Goal: Information Seeking & Learning: Find specific fact

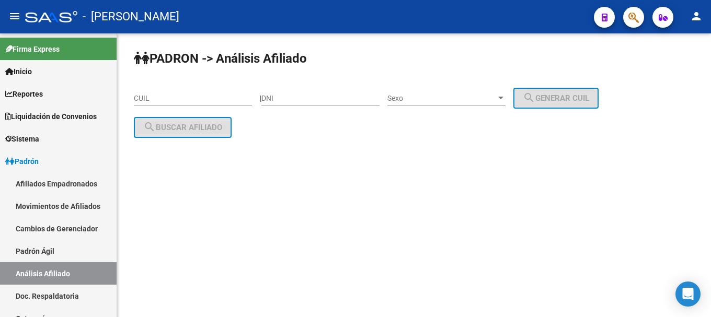
click at [378, 194] on mat-sidenav-content "PADRON -> Análisis Afiliado CUIL | DNI Sexo Sexo search Generar CUIL search Bus…" at bounding box center [414, 175] width 594 height 284
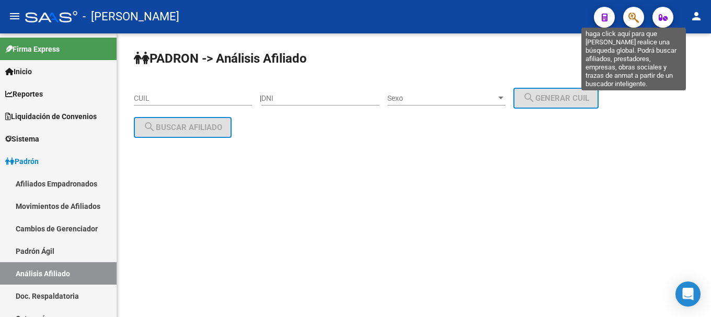
click at [631, 21] on icon "button" at bounding box center [634, 18] width 10 height 12
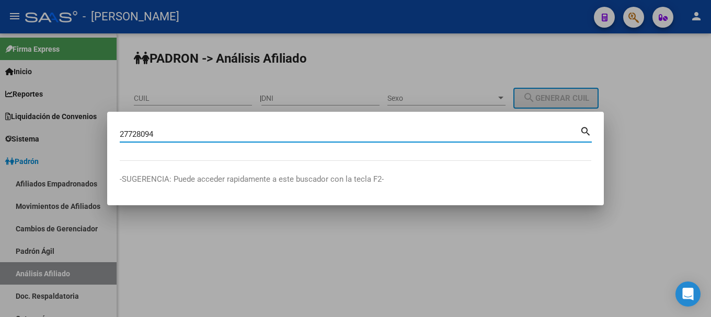
type input "27728094"
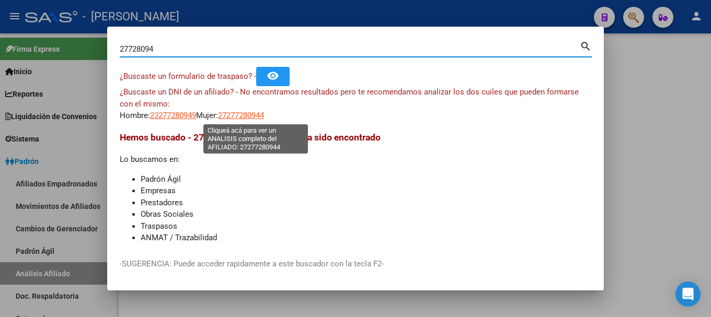
click at [262, 115] on span "27277280944" at bounding box center [241, 115] width 46 height 9
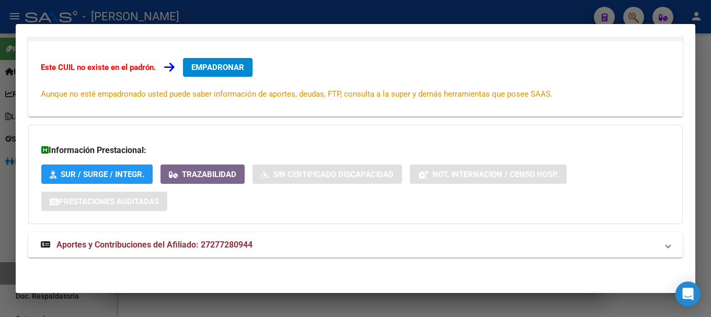
scroll to position [172, 0]
drag, startPoint x: 272, startPoint y: 262, endPoint x: 293, endPoint y: 234, distance: 34.7
click at [274, 259] on div "DATOS ARCA: [PERSON_NAME] [PERSON_NAME] ([DATE]) ESTE CUIL NO EXISTE EN EL PADR…" at bounding box center [355, 85] width 655 height 367
click at [293, 235] on mat-expansion-panel-header "Aportes y Contribuciones del Afiliado: 27277280944" at bounding box center [355, 244] width 655 height 25
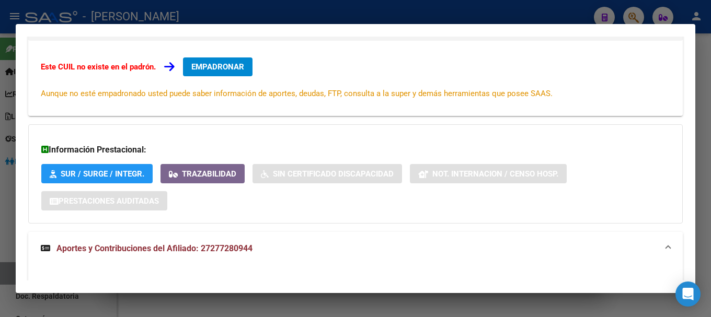
scroll to position [233, 0]
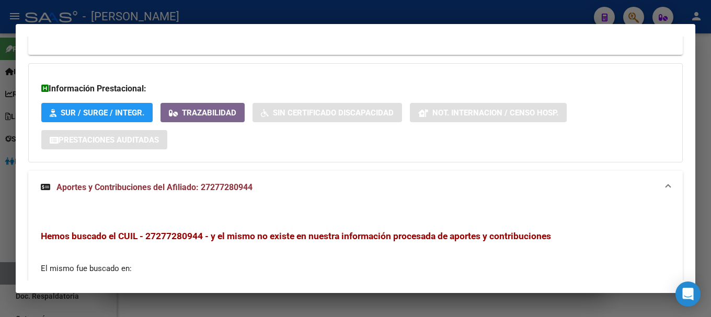
click at [277, 191] on mat-panel-title "Aportes y Contribuciones del Afiliado: 27277280944" at bounding box center [349, 187] width 617 height 13
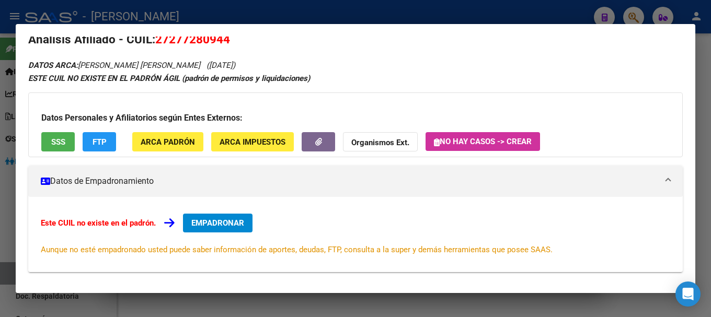
scroll to position [15, 0]
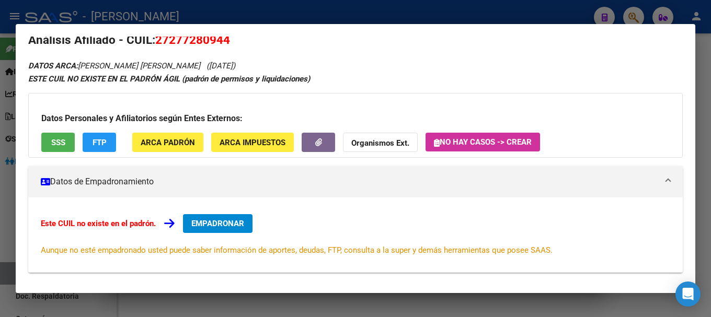
click at [216, 40] on span "27277280944" at bounding box center [192, 40] width 75 height 14
copy span "27277280944"
click at [271, 21] on div at bounding box center [355, 158] width 711 height 317
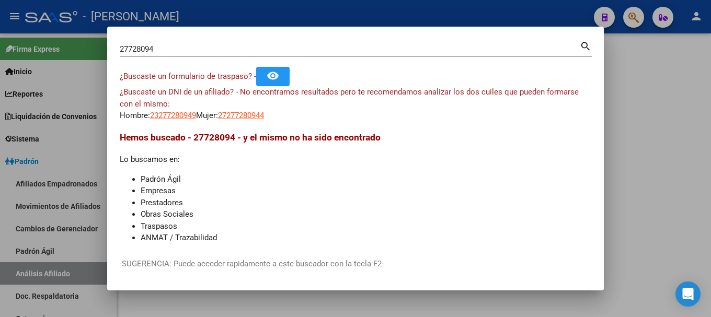
click at [274, 16] on div at bounding box center [355, 158] width 711 height 317
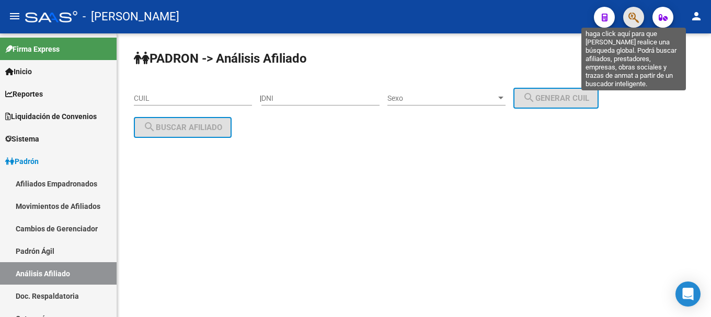
click at [639, 20] on icon "button" at bounding box center [634, 18] width 10 height 12
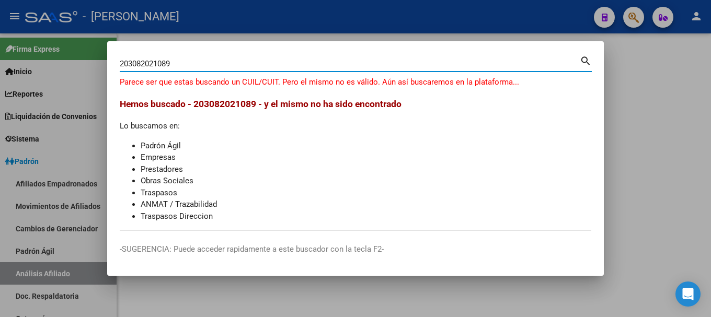
click at [137, 62] on input "203082021089" at bounding box center [350, 63] width 460 height 9
type input "20382021089"
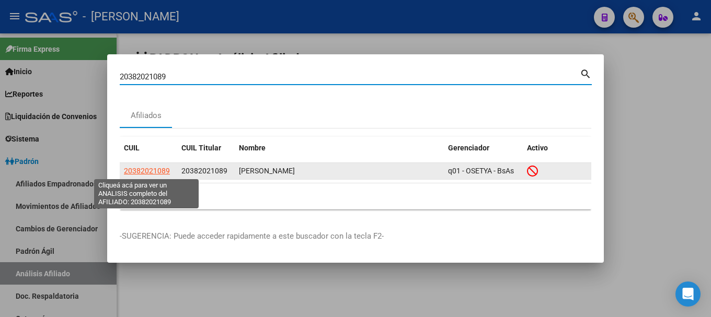
click at [142, 173] on span "20382021089" at bounding box center [147, 171] width 46 height 8
type textarea "20382021089"
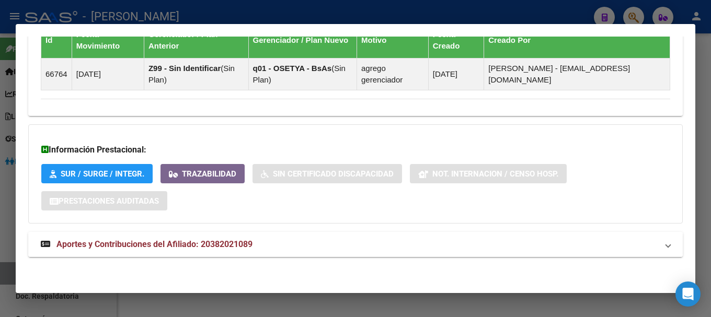
click at [274, 253] on mat-expansion-panel-header "Aportes y Contribuciones del Afiliado: 20382021089" at bounding box center [355, 244] width 655 height 25
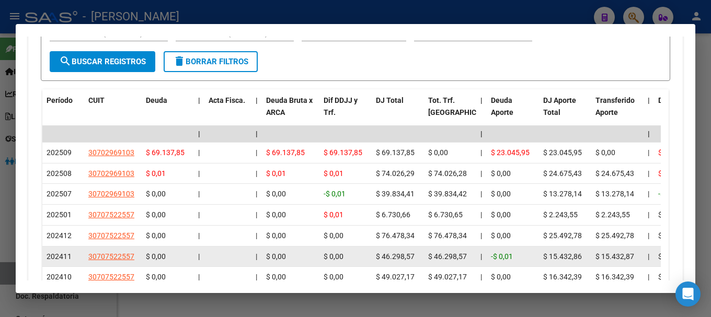
scroll to position [926, 0]
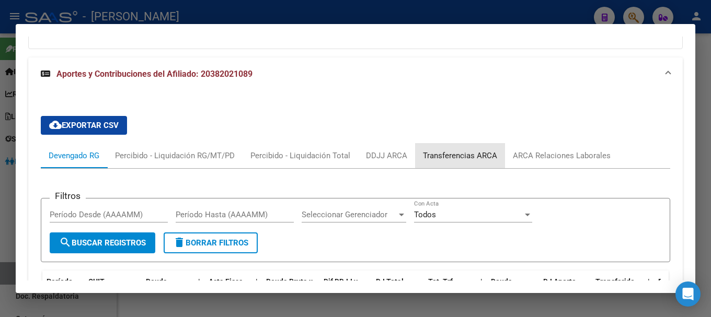
click at [499, 162] on div "Transferencias ARCA" at bounding box center [460, 155] width 90 height 25
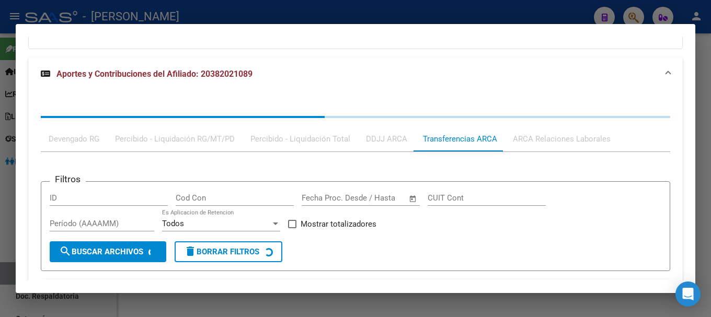
click at [531, 155] on div "Filtros ID Cod Con Fecha inicio – Fecha fin Fecha Proc. Desde / Hasta CUIT Cont…" at bounding box center [356, 247] width 630 height 191
click at [532, 151] on div "ARCA Relaciones Laborales" at bounding box center [561, 139] width 113 height 25
click at [535, 146] on div "ARCA Relaciones Laborales" at bounding box center [561, 139] width 113 height 25
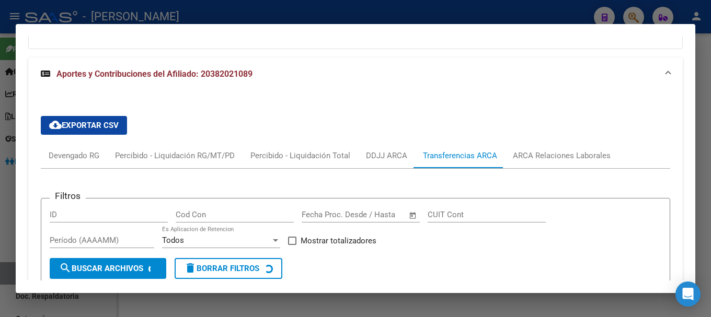
click at [537, 141] on div "cloud_download Exportar CSV Devengado RG Percibido - Liquidación RG/MT/PD Perci…" at bounding box center [356, 311] width 630 height 407
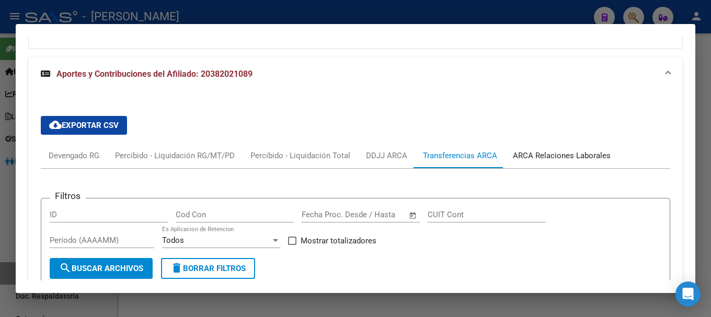
click at [527, 154] on div "ARCA Relaciones Laborales" at bounding box center [562, 156] width 98 height 12
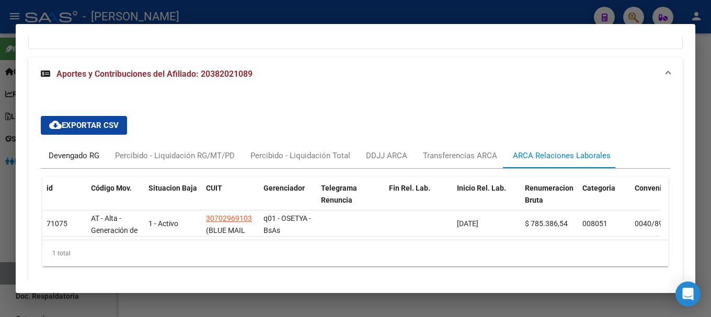
click at [66, 145] on div "Devengado RG" at bounding box center [74, 155] width 66 height 25
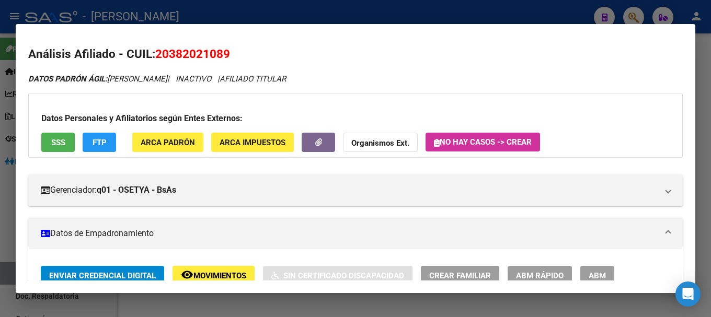
scroll to position [0, 0]
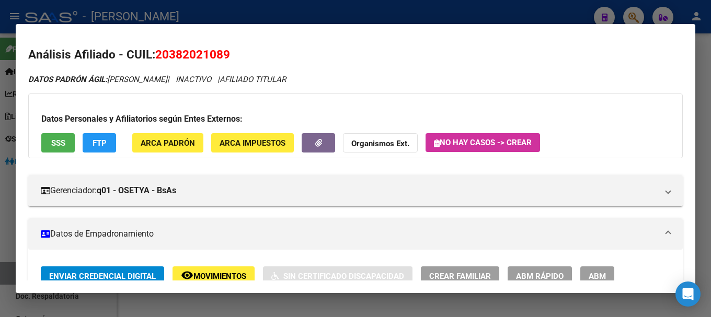
click at [213, 50] on span "20382021089" at bounding box center [192, 55] width 75 height 14
copy span "20382021089"
click at [407, 6] on div at bounding box center [355, 158] width 711 height 317
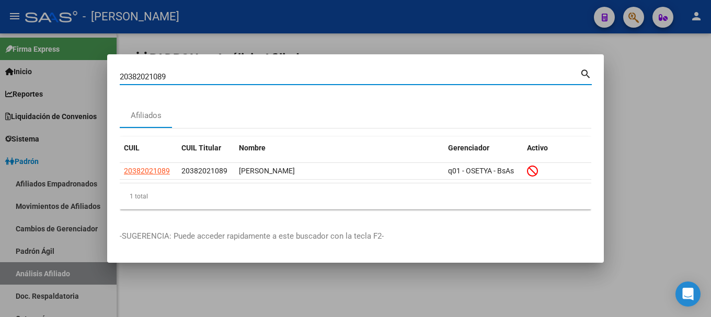
click at [327, 76] on input "20382021089" at bounding box center [350, 76] width 460 height 9
paste input "45545232"
type input "45545232"
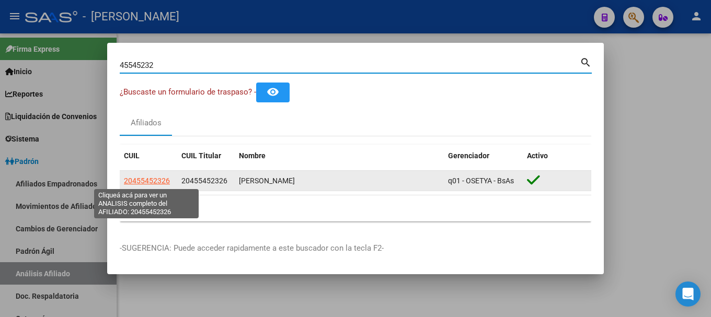
click at [161, 183] on span "20455452326" at bounding box center [147, 181] width 46 height 8
type textarea "20455452326"
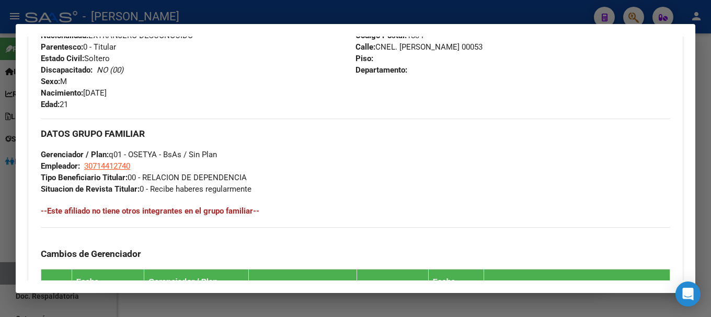
scroll to position [665, 0]
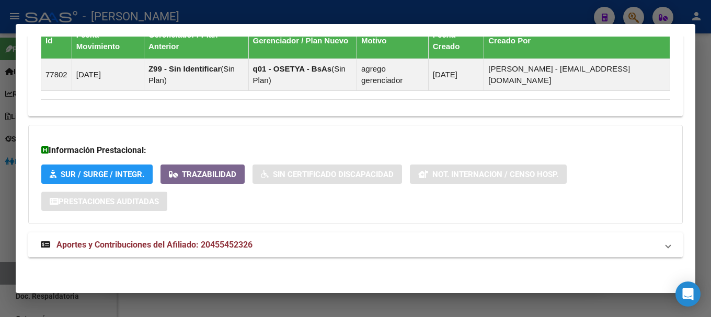
click at [346, 240] on mat-panel-title "Aportes y Contribuciones del Afiliado: 20455452326" at bounding box center [349, 245] width 617 height 13
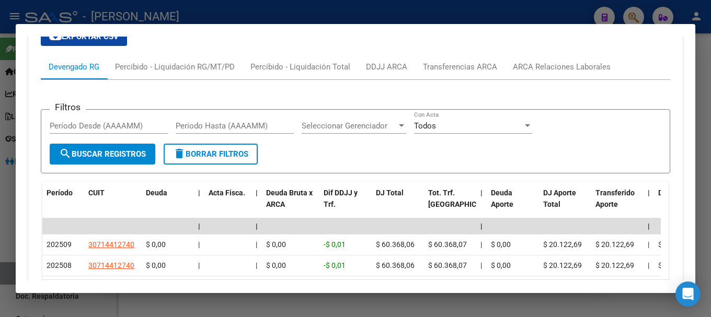
scroll to position [989, 0]
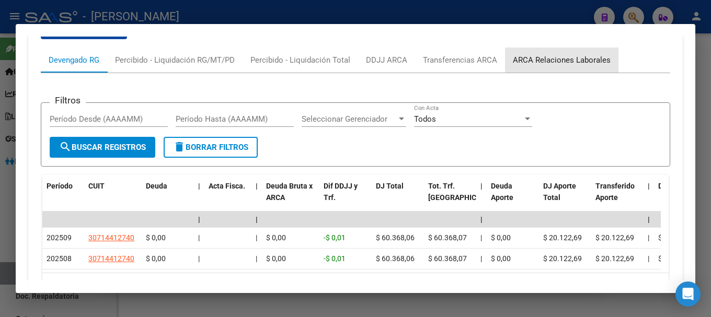
click at [563, 60] on div "ARCA Relaciones Laborales" at bounding box center [562, 60] width 98 height 12
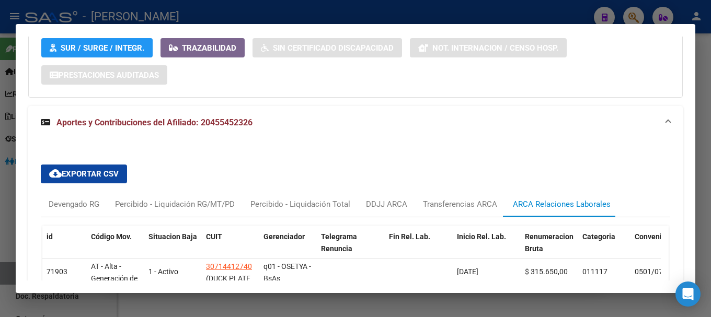
scroll to position [882, 0]
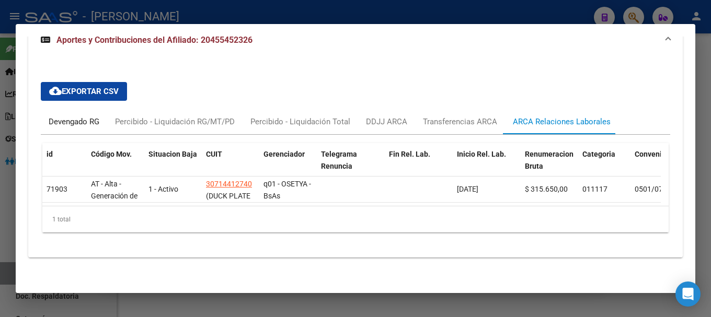
click at [83, 123] on div "Devengado RG" at bounding box center [74, 121] width 66 height 25
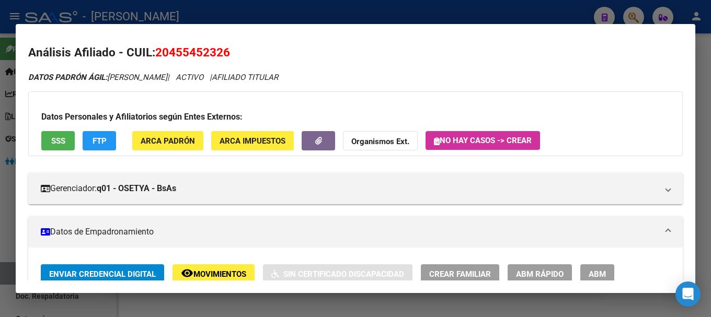
scroll to position [0, 0]
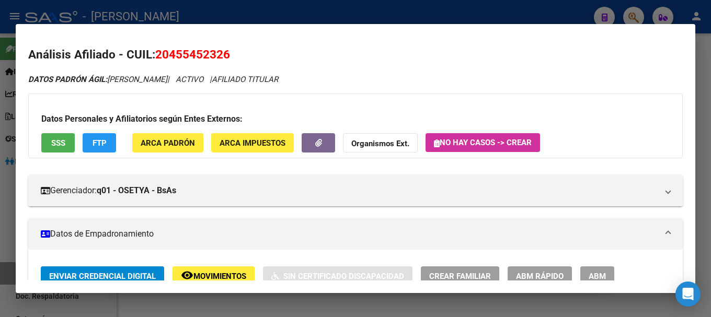
click at [315, 17] on div at bounding box center [355, 158] width 711 height 317
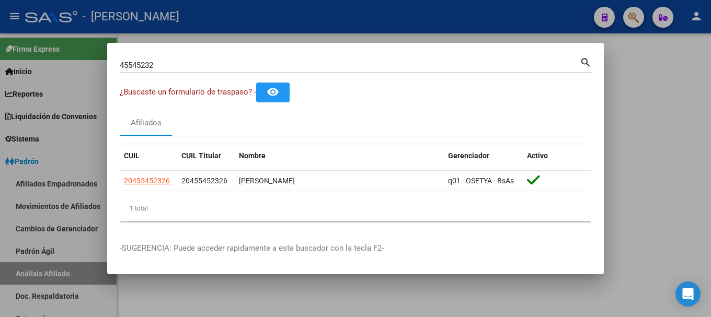
click at [315, 66] on input "45545232" at bounding box center [350, 65] width 460 height 9
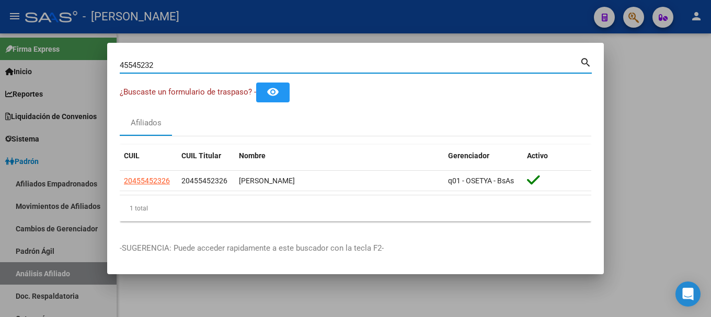
click at [315, 66] on input "45545232" at bounding box center [350, 65] width 460 height 9
type input "37688167"
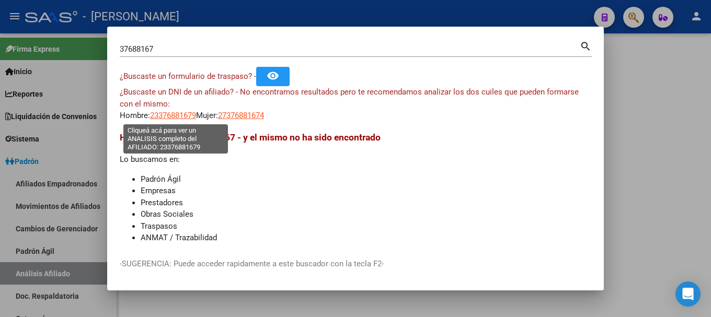
click at [177, 114] on span "23376881679" at bounding box center [173, 115] width 46 height 9
type textarea "23376881679"
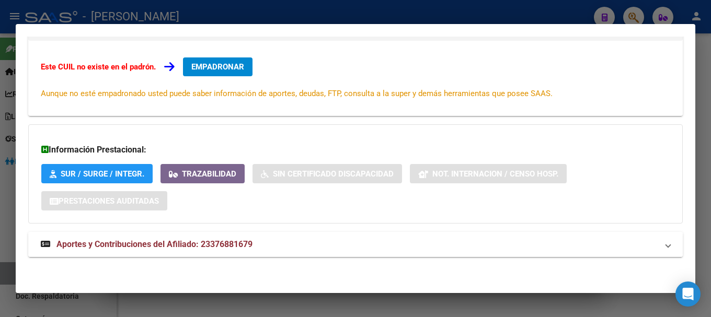
click at [219, 234] on mat-expansion-panel-header "Aportes y Contribuciones del Afiliado: 23376881679" at bounding box center [355, 244] width 655 height 25
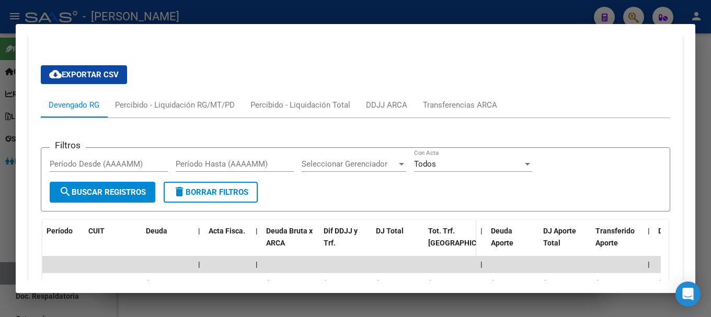
scroll to position [393, 0]
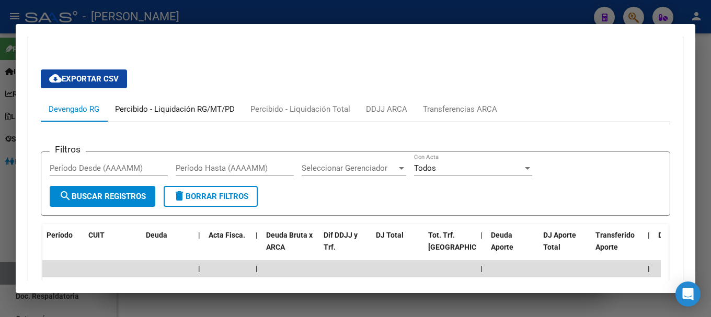
drag, startPoint x: 199, startPoint y: 108, endPoint x: 373, endPoint y: 102, distance: 174.8
click at [208, 107] on div "Percibido - Liquidación RG/MT/PD" at bounding box center [175, 110] width 120 height 12
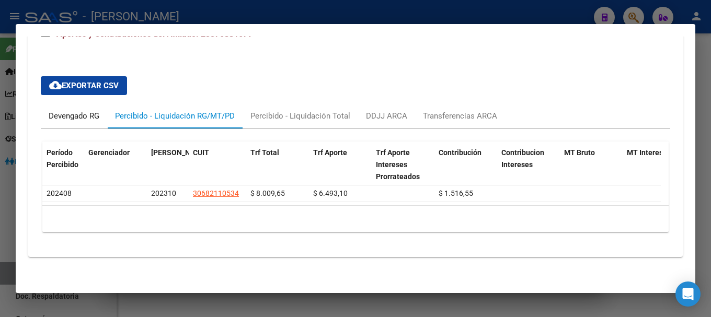
click at [63, 110] on div "Devengado RG" at bounding box center [74, 116] width 51 height 12
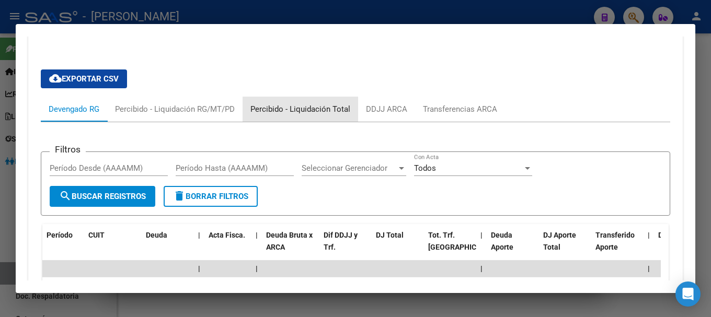
click at [312, 101] on div "Percibido - Liquidación Total" at bounding box center [301, 109] width 116 height 25
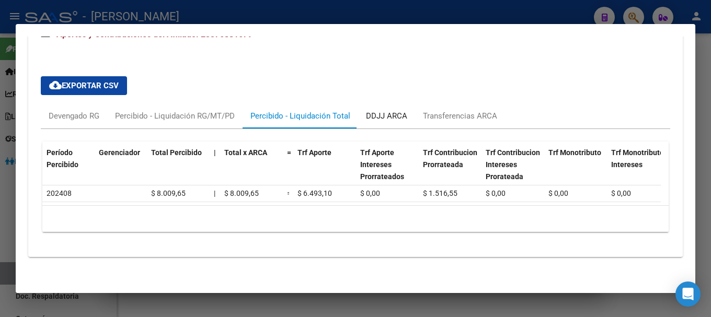
click at [399, 119] on div "DDJJ ARCA" at bounding box center [386, 116] width 57 height 25
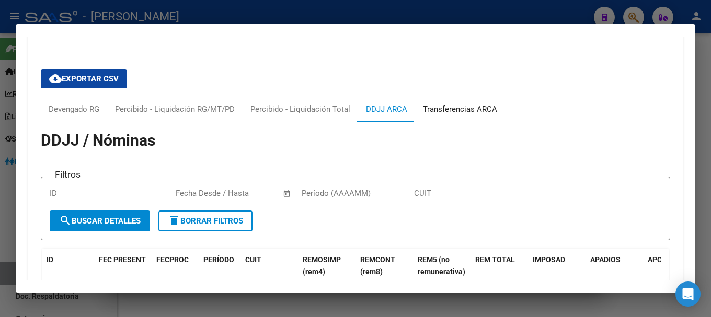
click at [466, 104] on div "Transferencias ARCA" at bounding box center [460, 110] width 74 height 12
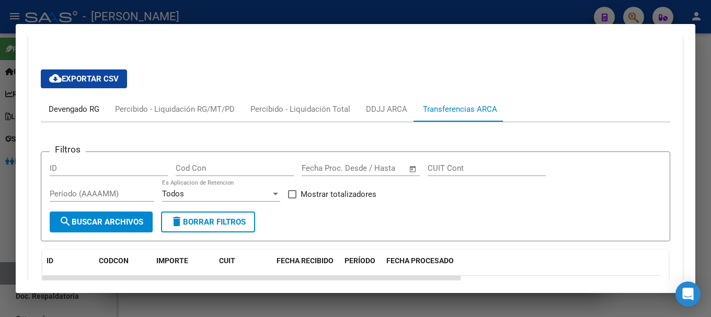
click at [67, 105] on div "Devengado RG" at bounding box center [74, 110] width 51 height 12
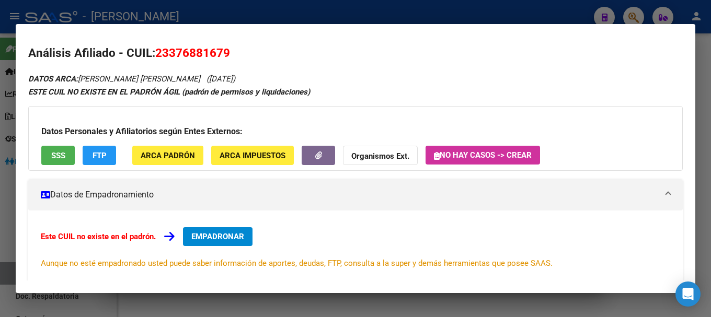
scroll to position [0, 0]
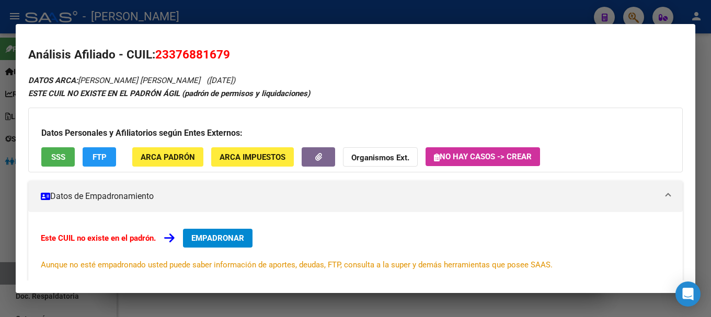
click at [209, 52] on span "23376881679" at bounding box center [192, 55] width 75 height 14
copy span "23376881679"
click at [286, 16] on div at bounding box center [355, 158] width 711 height 317
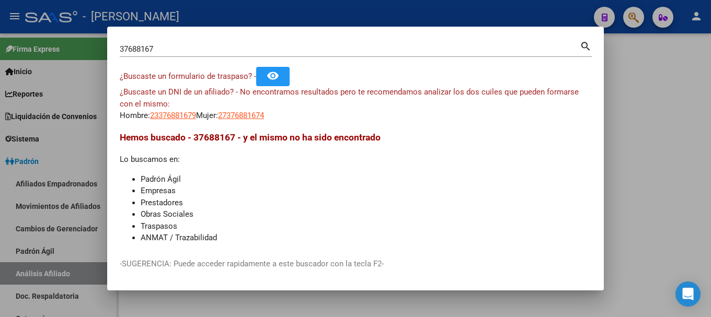
click at [287, 16] on div at bounding box center [355, 158] width 711 height 317
